Goal: Find contact information: Find contact information

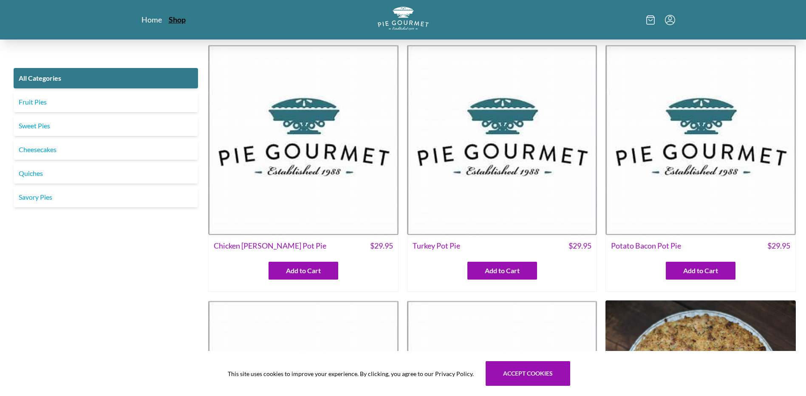
click at [176, 20] on link "Shop" at bounding box center [177, 19] width 17 height 10
click at [154, 19] on link "Home" at bounding box center [151, 19] width 21 height 10
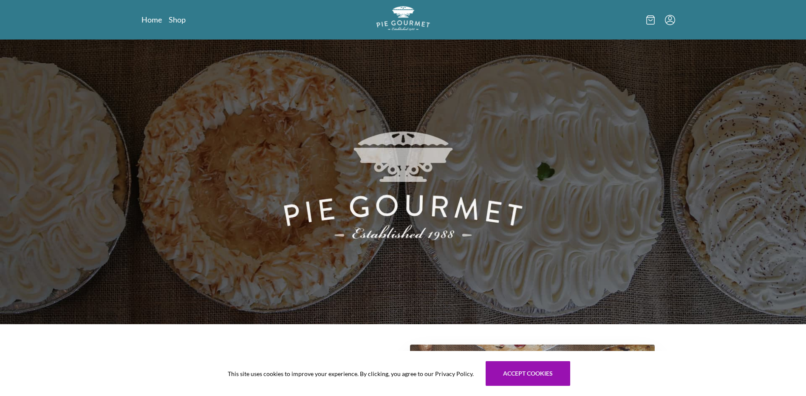
click at [405, 22] on img "Logo" at bounding box center [403, 18] width 54 height 25
click at [653, 21] on icon at bounding box center [650, 19] width 8 height 9
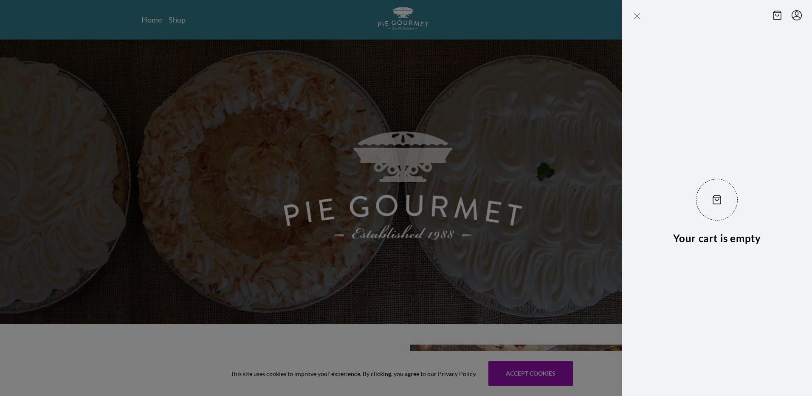
click at [638, 17] on icon "Close panel" at bounding box center [637, 16] width 5 height 5
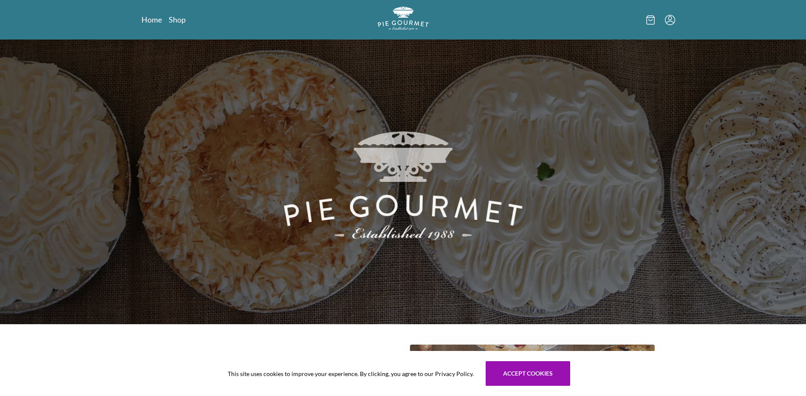
click at [674, 21] on icon "Menu" at bounding box center [670, 20] width 10 height 10
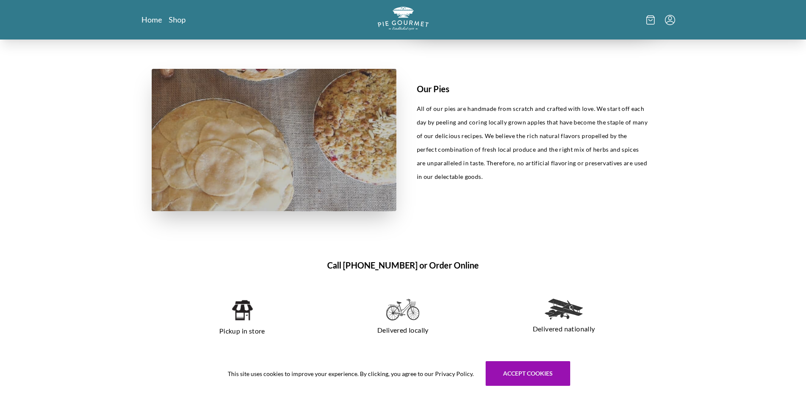
scroll to position [552, 0]
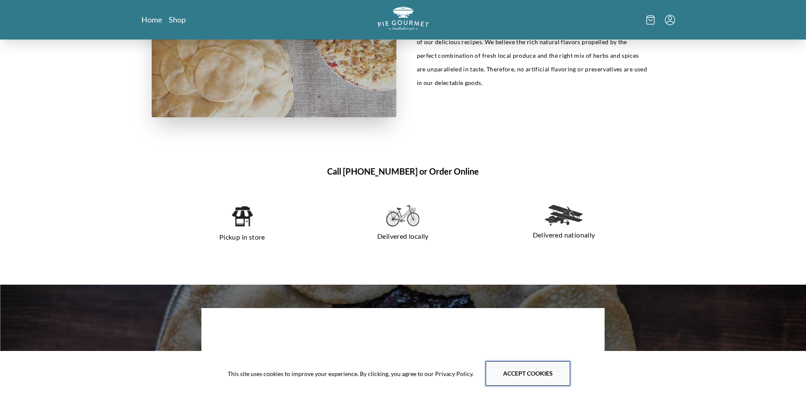
click at [510, 375] on button "Accept cookies" at bounding box center [527, 373] width 85 height 25
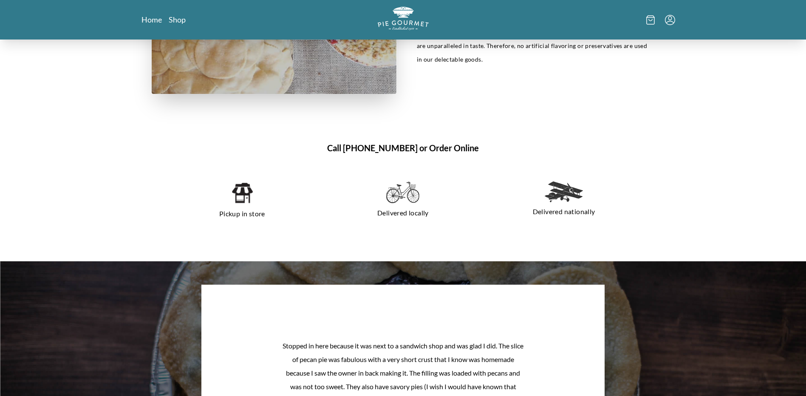
scroll to position [595, 0]
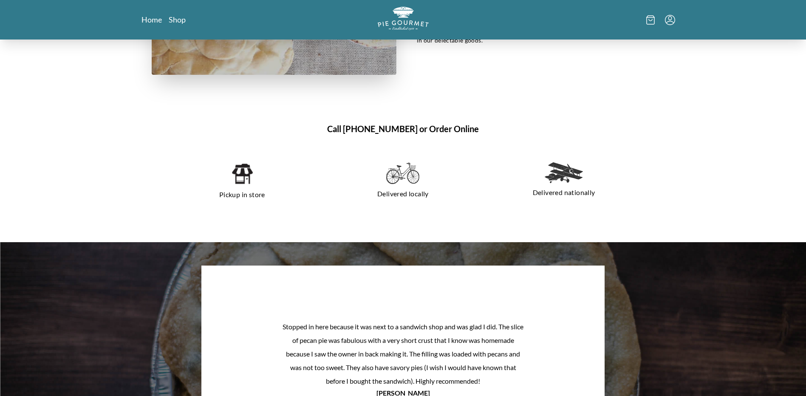
click at [231, 172] on img at bounding box center [242, 173] width 22 height 23
click at [237, 192] on p "Pickup in store" at bounding box center [242, 195] width 141 height 14
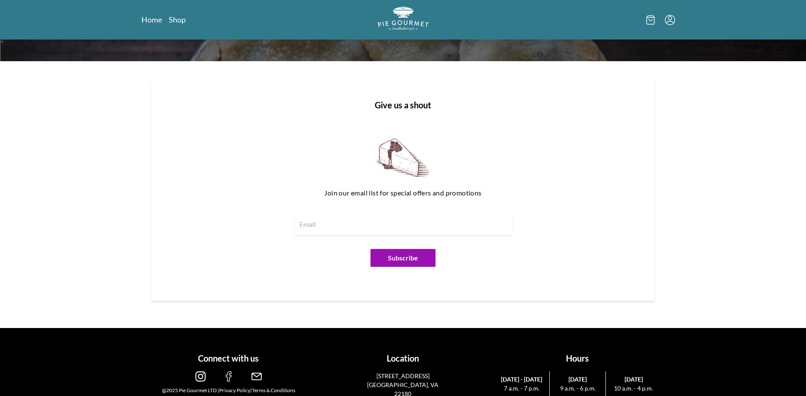
scroll to position [1028, 0]
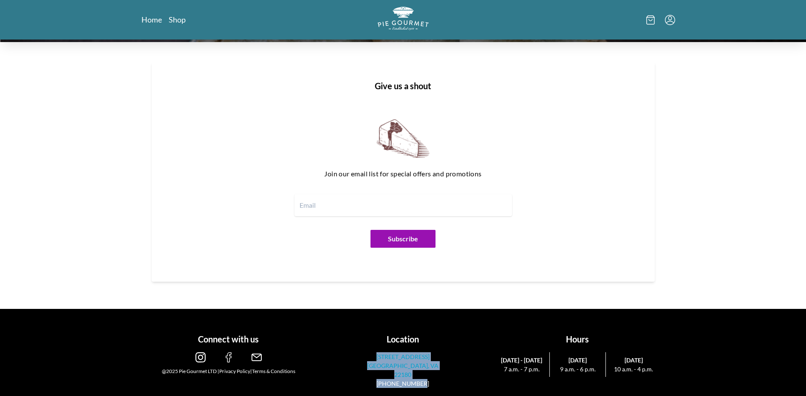
drag, startPoint x: 430, startPoint y: 374, endPoint x: 373, endPoint y: 356, distance: 60.5
click at [373, 356] on div "[STREET_ADDRESS] (703)281-7437" at bounding box center [403, 370] width 84 height 36
copy div "[STREET_ADDRESS] (703)281-7437"
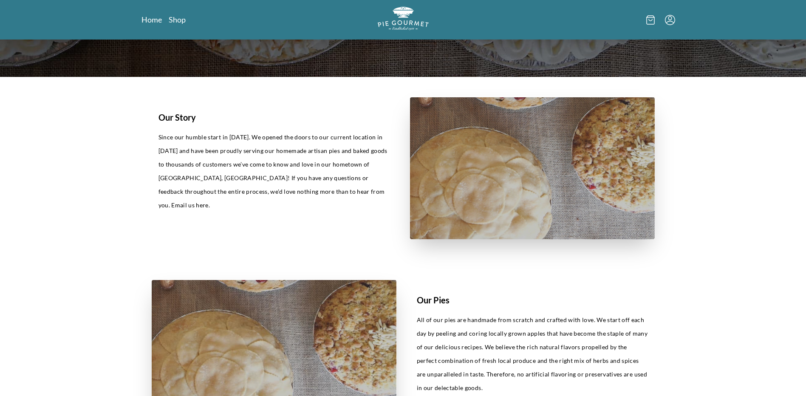
scroll to position [425, 0]
